Goal: Task Accomplishment & Management: Complete application form

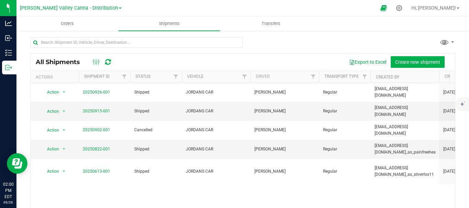
scroll to position [30, 0]
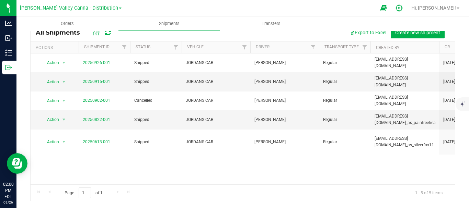
click at [403, 7] on icon at bounding box center [398, 7] width 7 height 7
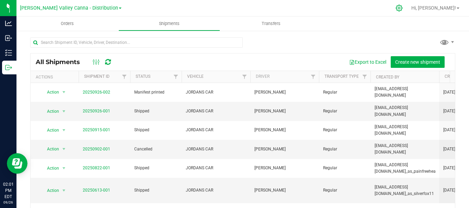
click at [403, 6] on icon at bounding box center [398, 7] width 7 height 7
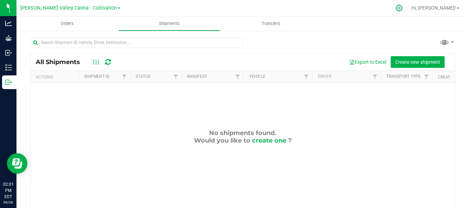
click at [403, 5] on icon at bounding box center [398, 7] width 7 height 7
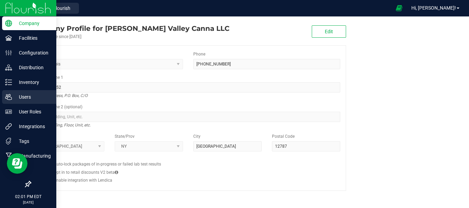
click at [13, 95] on p "Users" at bounding box center [32, 97] width 41 height 8
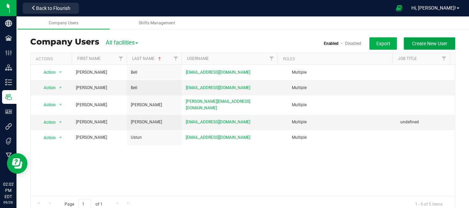
click at [417, 48] on button "Create New User" at bounding box center [429, 43] width 51 height 12
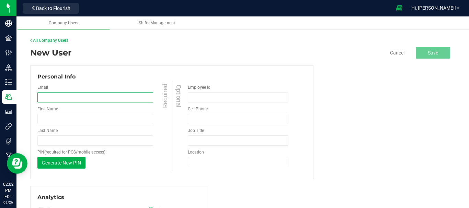
click at [59, 101] on input "email" at bounding box center [95, 97] width 116 height 10
type input "[EMAIL_ADDRESS][DOMAIN_NAME]"
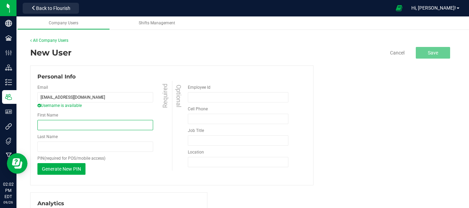
click at [73, 124] on input "First Name" at bounding box center [95, 125] width 116 height 10
type input "[PERSON_NAME]"
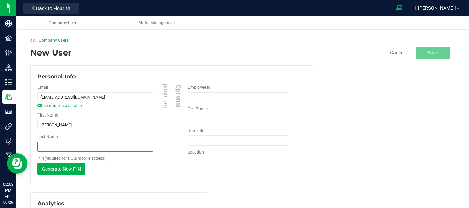
click at [64, 144] on input "Last Name" at bounding box center [95, 147] width 116 height 10
type input "[PERSON_NAME]"
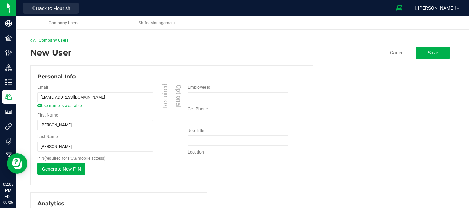
click at [205, 115] on input "tel" at bounding box center [238, 119] width 101 height 10
type input "[PHONE_NUMBER]"
click at [230, 141] on input "Job Title" at bounding box center [238, 141] width 101 height 10
type input "cultivation"
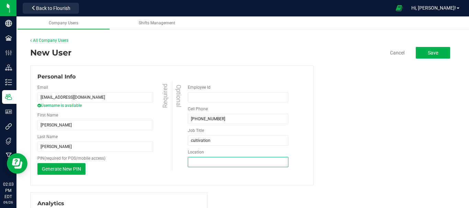
click at [232, 159] on input "Location" at bounding box center [238, 162] width 101 height 10
type input "white [GEOGRAPHIC_DATA]"
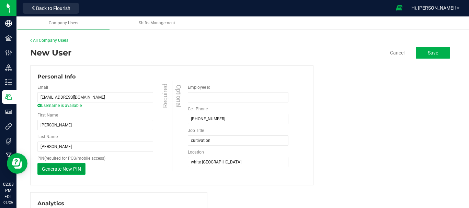
click at [63, 170] on span "Generate New PIN" at bounding box center [61, 168] width 39 height 5
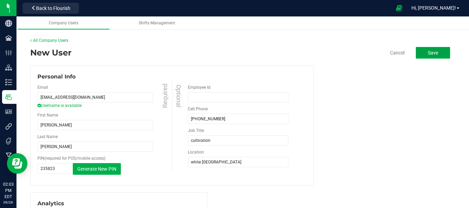
click at [421, 55] on button "Save" at bounding box center [433, 53] width 34 height 12
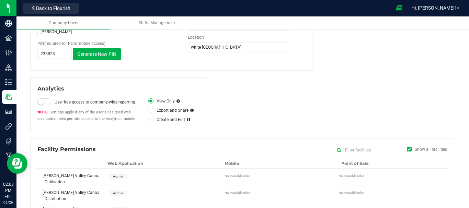
scroll to position [117, 0]
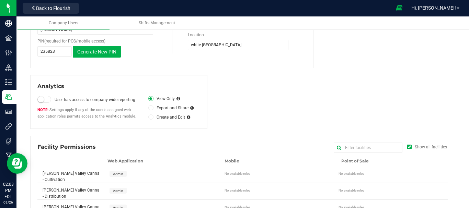
click at [149, 117] on icon at bounding box center [150, 117] width 3 height 0
click at [0, 0] on input "Create and Edit" at bounding box center [0, 0] width 0 height 0
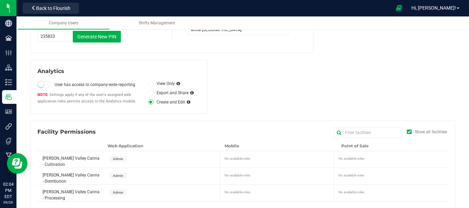
scroll to position [140, 0]
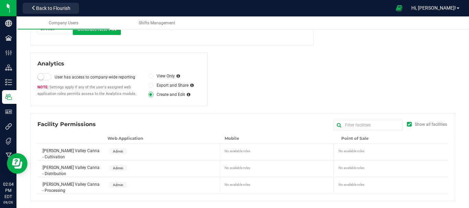
click at [88, 157] on div "[PERSON_NAME] Valley Canna - Cultivation" at bounding box center [71, 152] width 68 height 16
click at [360, 155] on div "No available roles" at bounding box center [392, 151] width 112 height 14
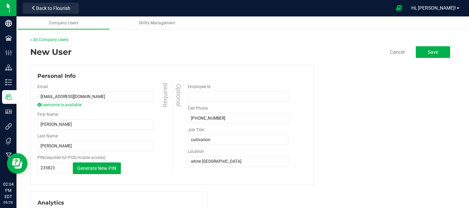
scroll to position [0, 0]
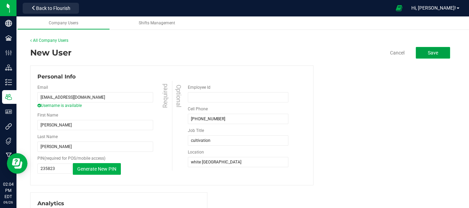
click at [433, 55] on button "Save" at bounding box center [433, 53] width 34 height 12
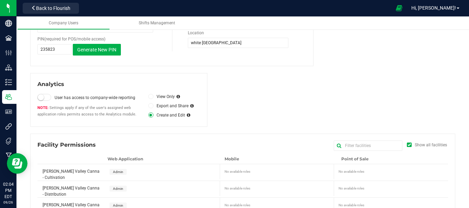
scroll to position [140, 0]
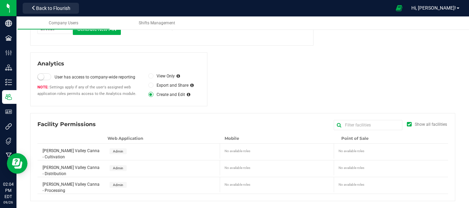
click at [187, 95] on icon at bounding box center [188, 95] width 3 height 4
click at [62, 152] on span "[PERSON_NAME] Valley Canna - Cultivation" at bounding box center [71, 154] width 57 height 11
click at [67, 149] on span "[PERSON_NAME] Valley Canna - Cultivation" at bounding box center [71, 154] width 57 height 11
click at [351, 151] on div "No available roles" at bounding box center [391, 150] width 107 height 7
click at [379, 124] on input "text" at bounding box center [368, 125] width 69 height 10
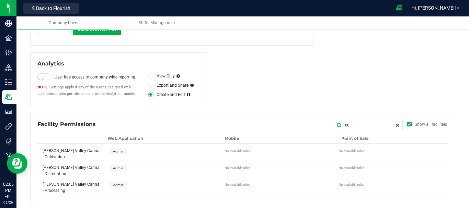
scroll to position [106, 0]
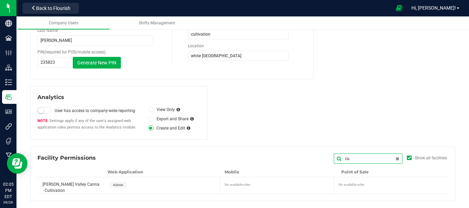
type input "cu"
click at [56, 186] on span "[PERSON_NAME] Valley Canna - Cultivation" at bounding box center [71, 187] width 57 height 11
click at [407, 158] on icon at bounding box center [408, 158] width 3 height 0
click at [0, 0] on input "Show all facilities" at bounding box center [0, 0] width 0 height 0
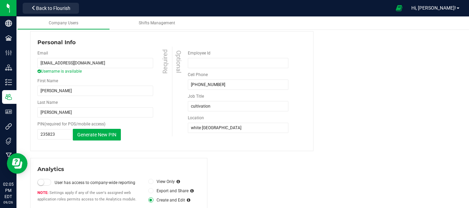
scroll to position [90, 0]
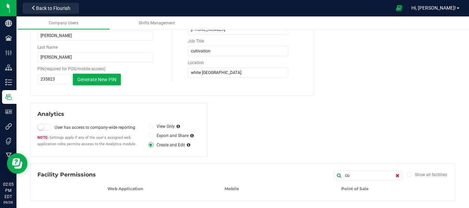
click at [395, 175] on icon at bounding box center [397, 175] width 4 height 5
click at [419, 174] on div "Show all facilities" at bounding box center [431, 175] width 32 height 6
click at [0, 0] on input "Show all facilities" at bounding box center [0, 0] width 0 height 0
click at [419, 174] on div "Show all facilities" at bounding box center [431, 175] width 32 height 6
click at [0, 0] on input "Show all facilities" at bounding box center [0, 0] width 0 height 0
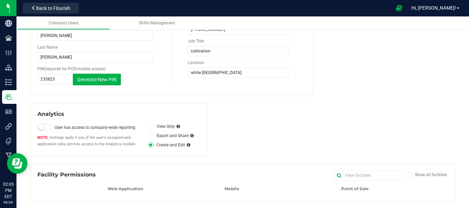
click at [434, 175] on div "Show all facilities" at bounding box center [431, 175] width 32 height 6
click at [0, 0] on input "Show all facilities" at bounding box center [0, 0] width 0 height 0
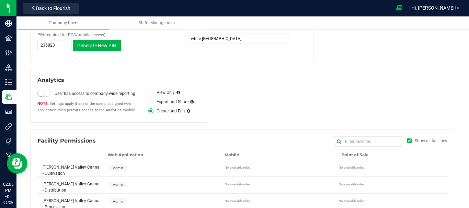
scroll to position [140, 0]
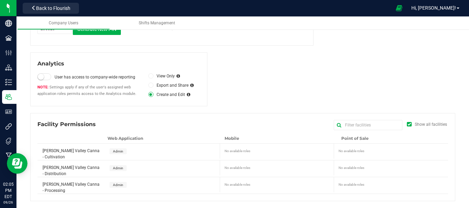
click at [54, 156] on span "[PERSON_NAME] Valley Canna - Cultivation" at bounding box center [71, 154] width 57 height 11
click at [54, 172] on span "[PERSON_NAME] Valley Canna - Distribution" at bounding box center [71, 170] width 57 height 11
click at [118, 151] on span "Admin" at bounding box center [118, 152] width 10 height 4
click at [117, 171] on span "Admin" at bounding box center [117, 168] width 17 height 6
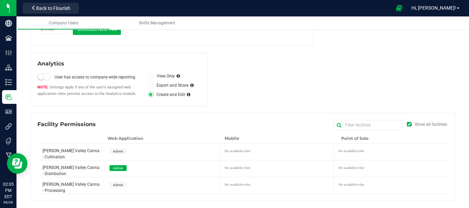
click at [116, 186] on span "Admin" at bounding box center [118, 185] width 10 height 4
click at [120, 152] on span "Admin" at bounding box center [118, 152] width 10 height 4
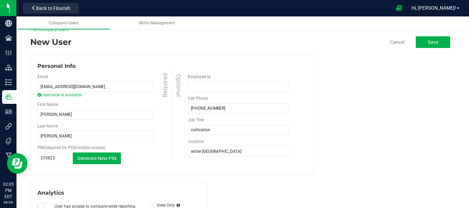
scroll to position [0, 0]
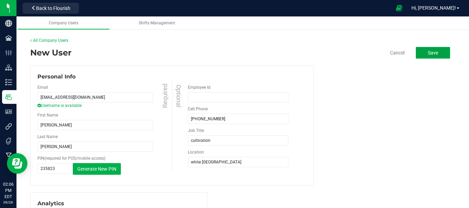
click at [430, 50] on span "Save" at bounding box center [433, 52] width 10 height 5
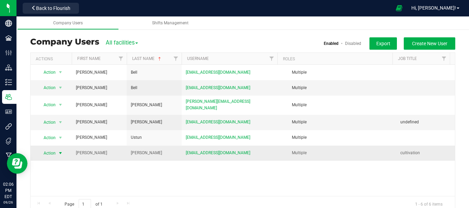
click at [60, 151] on span "select" at bounding box center [60, 153] width 5 height 5
click at [193, 29] on link "Shifts Management" at bounding box center [170, 22] width 102 height 13
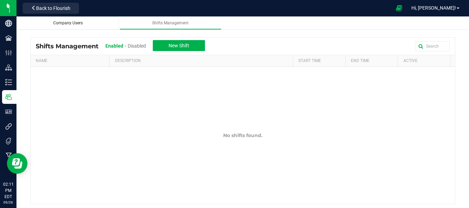
click at [64, 25] on div "Company Users" at bounding box center [68, 23] width 91 height 6
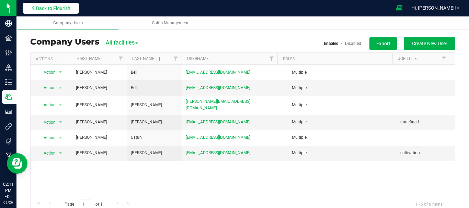
click at [61, 8] on span "Back to Flourish" at bounding box center [53, 7] width 34 height 5
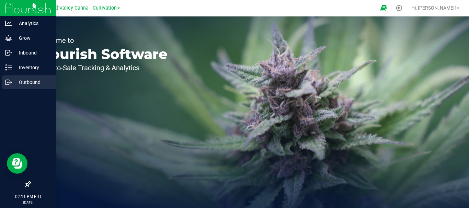
click at [9, 79] on icon at bounding box center [8, 82] width 7 height 7
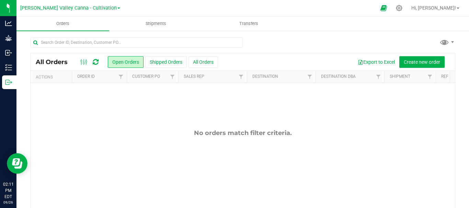
click at [98, 4] on div "[PERSON_NAME] Valley Canna - Cultivation" at bounding box center [70, 8] width 100 height 8
click at [97, 11] on span "[PERSON_NAME] Valley Canna - Cultivation" at bounding box center [68, 8] width 96 height 6
click at [77, 8] on span "[PERSON_NAME] Valley Canna - Cultivation" at bounding box center [68, 8] width 96 height 6
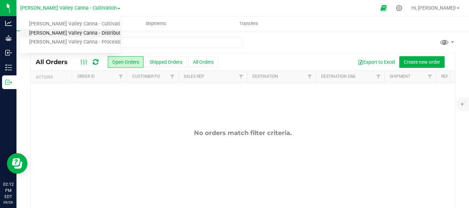
click at [79, 30] on link "[PERSON_NAME] Valley Canna - Distribution" at bounding box center [70, 33] width 100 height 9
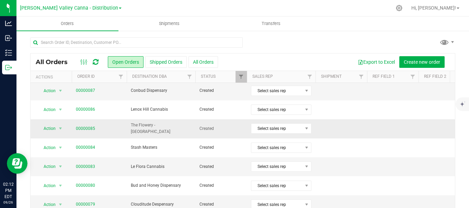
scroll to position [30, 0]
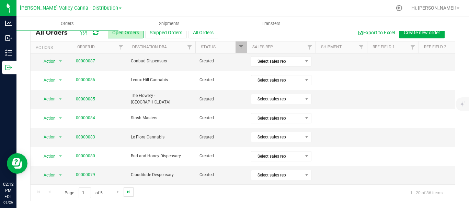
click at [130, 192] on span "Go to the last page" at bounding box center [128, 191] width 5 height 5
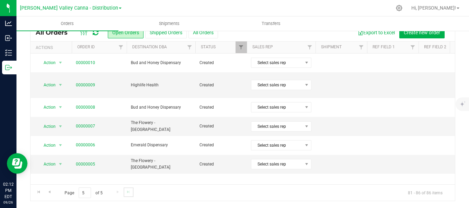
scroll to position [0, 0]
click at [89, 161] on link "00000005" at bounding box center [85, 164] width 19 height 7
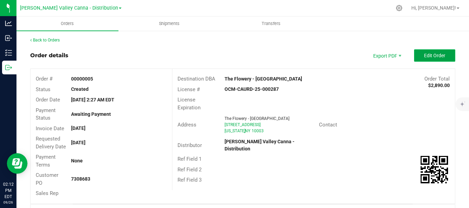
click at [435, 51] on button "Edit Order" at bounding box center [434, 55] width 41 height 12
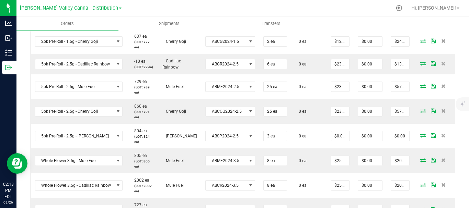
scroll to position [272, 0]
